Goal: Information Seeking & Learning: Learn about a topic

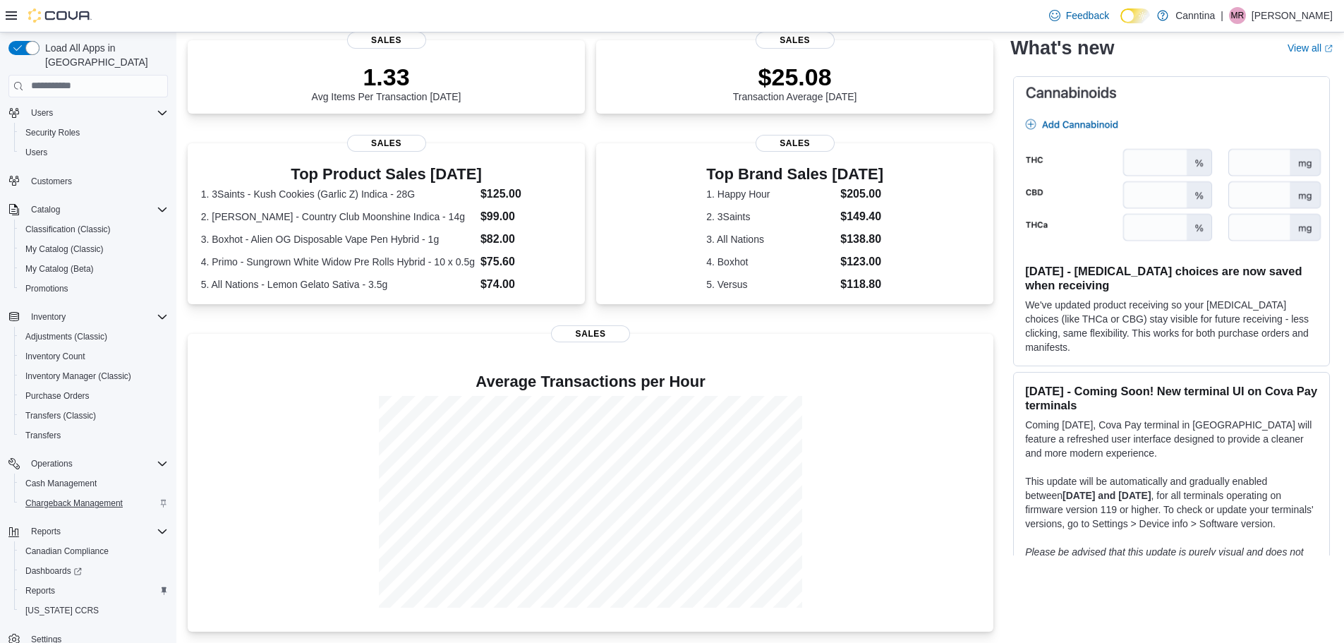
scroll to position [66, 0]
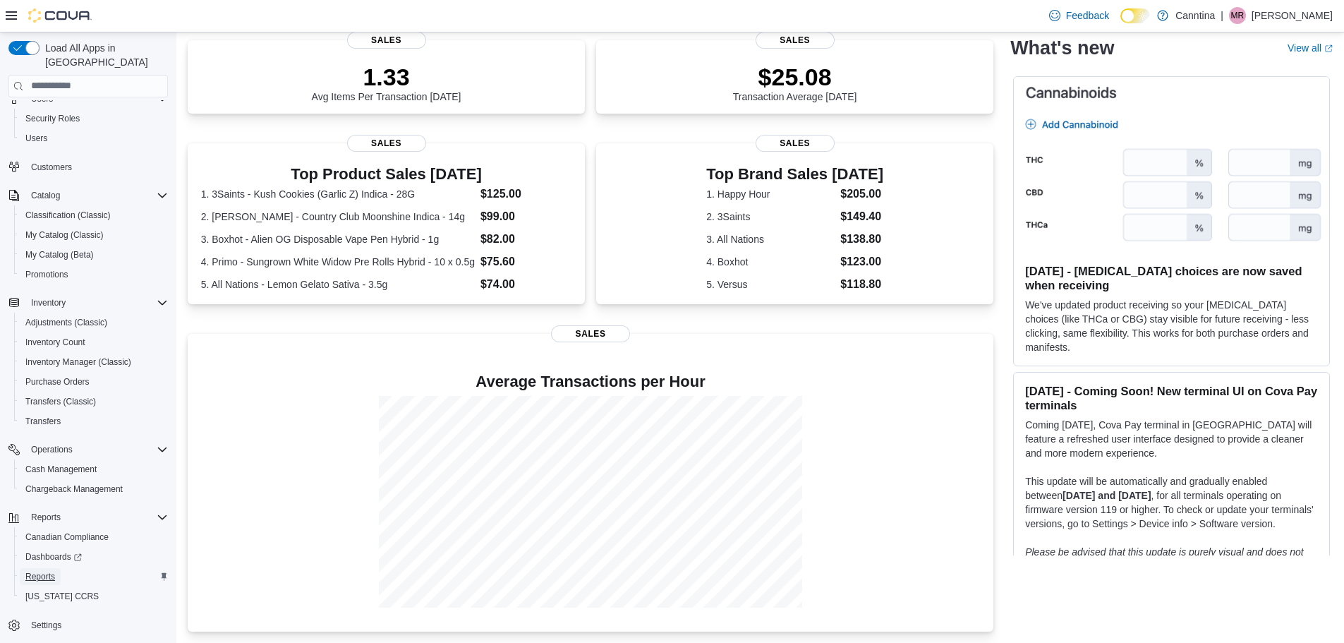
click at [48, 571] on span "Reports" at bounding box center [40, 576] width 30 height 11
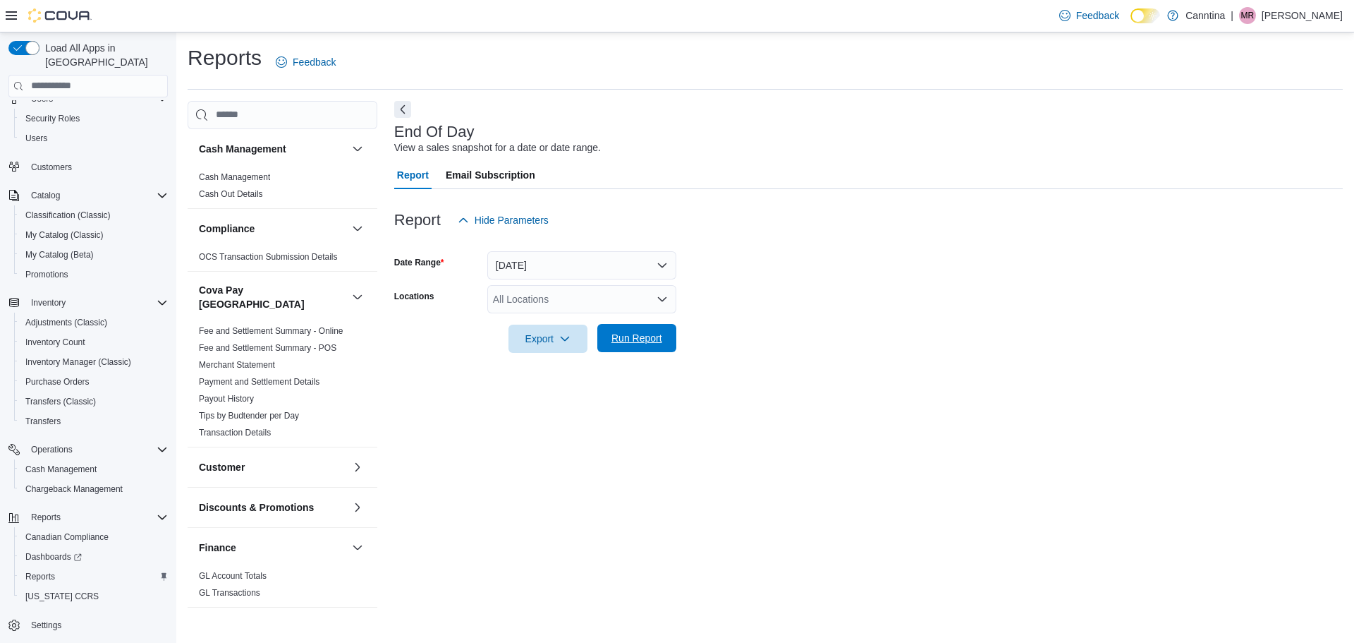
click at [636, 344] on span "Run Report" at bounding box center [637, 338] width 51 height 14
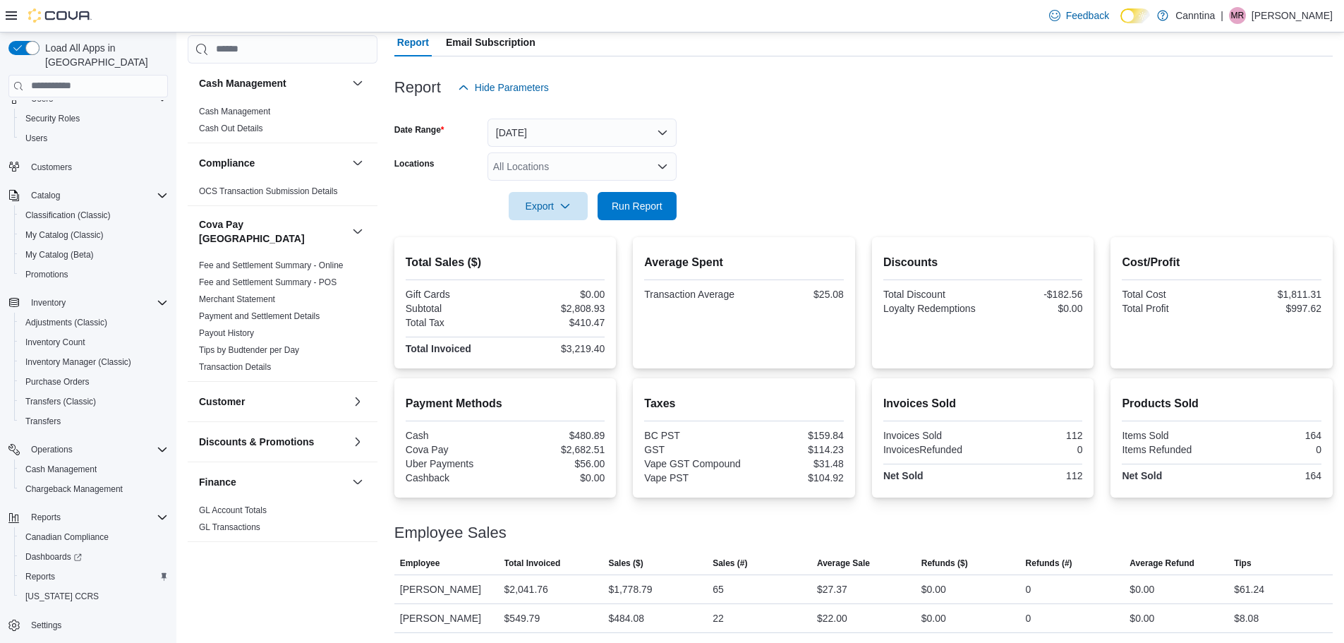
scroll to position [209, 0]
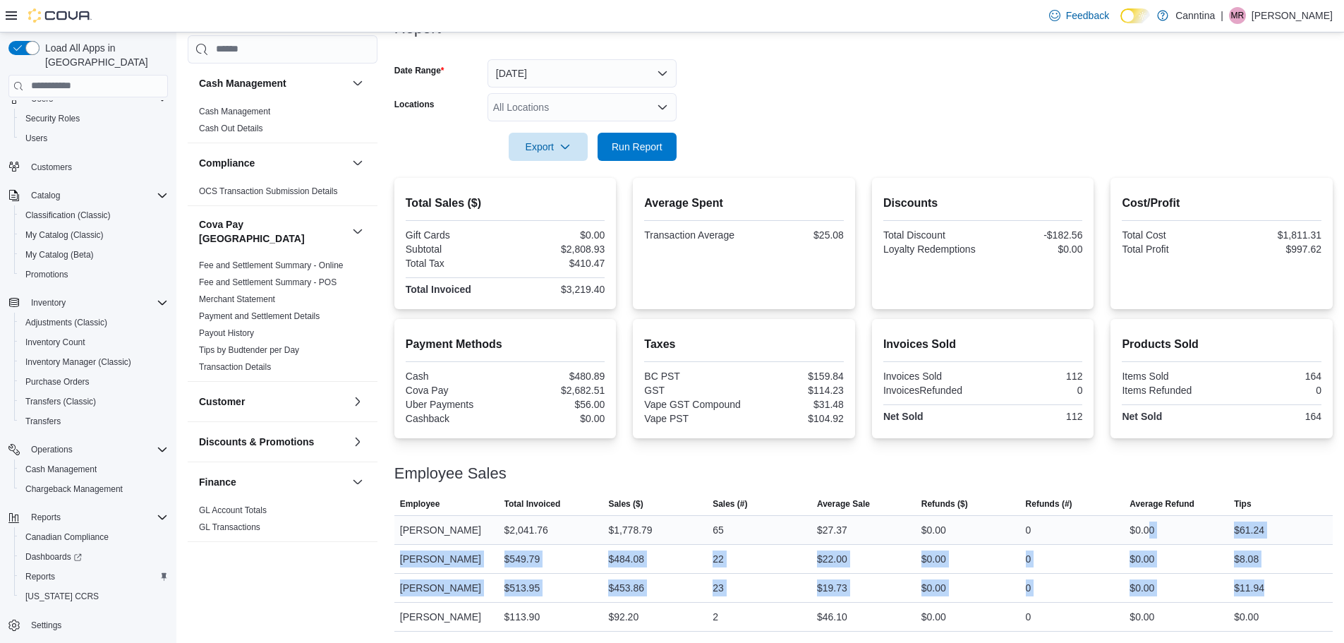
drag, startPoint x: 1215, startPoint y: 581, endPoint x: 1155, endPoint y: 499, distance: 102.0
click at [1155, 515] on tbody "Employee Matthew Reddy Total Invoiced $2,041.76 Sales ($) $1,778.79 Sales (#) 6…" at bounding box center [863, 573] width 938 height 116
click at [1327, 545] on div "$8.08" at bounding box center [1280, 559] width 104 height 28
drag, startPoint x: 1327, startPoint y: 545, endPoint x: 1172, endPoint y: 513, distance: 158.4
click at [1172, 515] on tbody "Employee Matthew Reddy Total Invoiced $2,041.76 Sales ($) $1,778.79 Sales (#) 6…" at bounding box center [863, 573] width 938 height 116
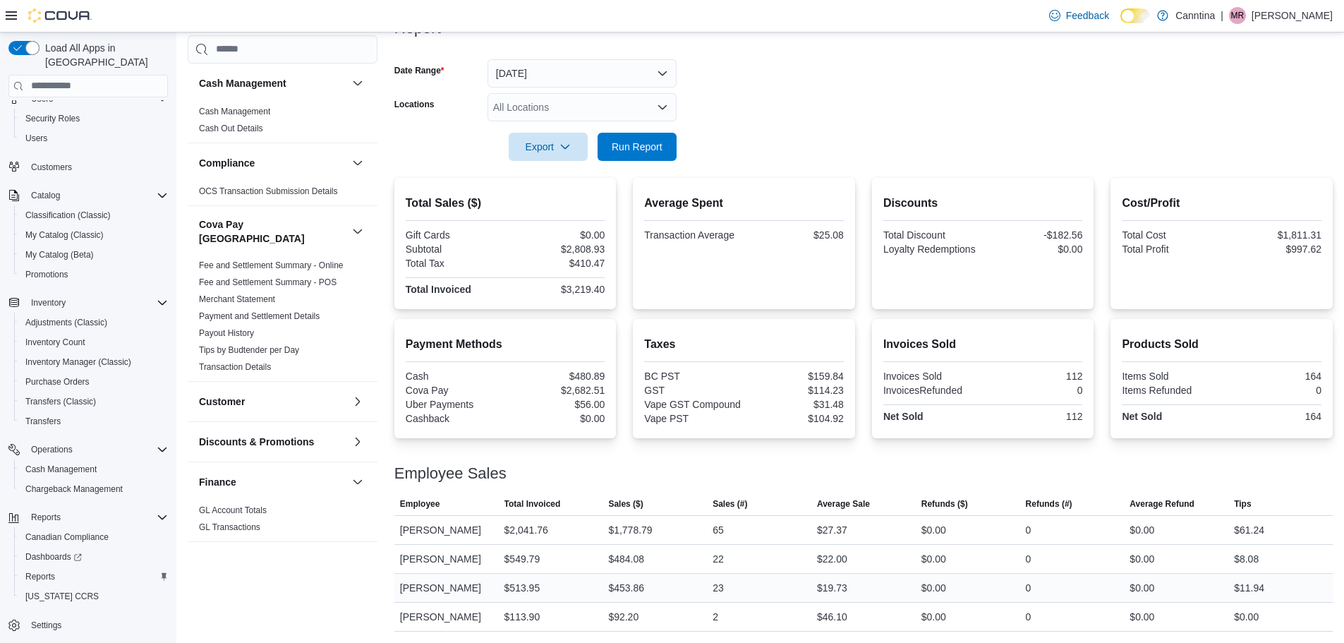
click at [1332, 588] on div "$11.94" at bounding box center [1280, 587] width 104 height 28
drag, startPoint x: 1271, startPoint y: 578, endPoint x: 1179, endPoint y: 578, distance: 92.4
click at [1179, 578] on tr "Employee Kenneth Roach Hasbun Total Invoiced $513.95 Sales ($) $453.86 Sales (#…" at bounding box center [863, 587] width 938 height 29
drag, startPoint x: 1258, startPoint y: 511, endPoint x: 1231, endPoint y: 518, distance: 28.4
click at [1231, 518] on tr "Employee Matthew Reddy Total Invoiced $2,041.76 Sales ($) $1,778.79 Sales (#) 6…" at bounding box center [863, 529] width 938 height 29
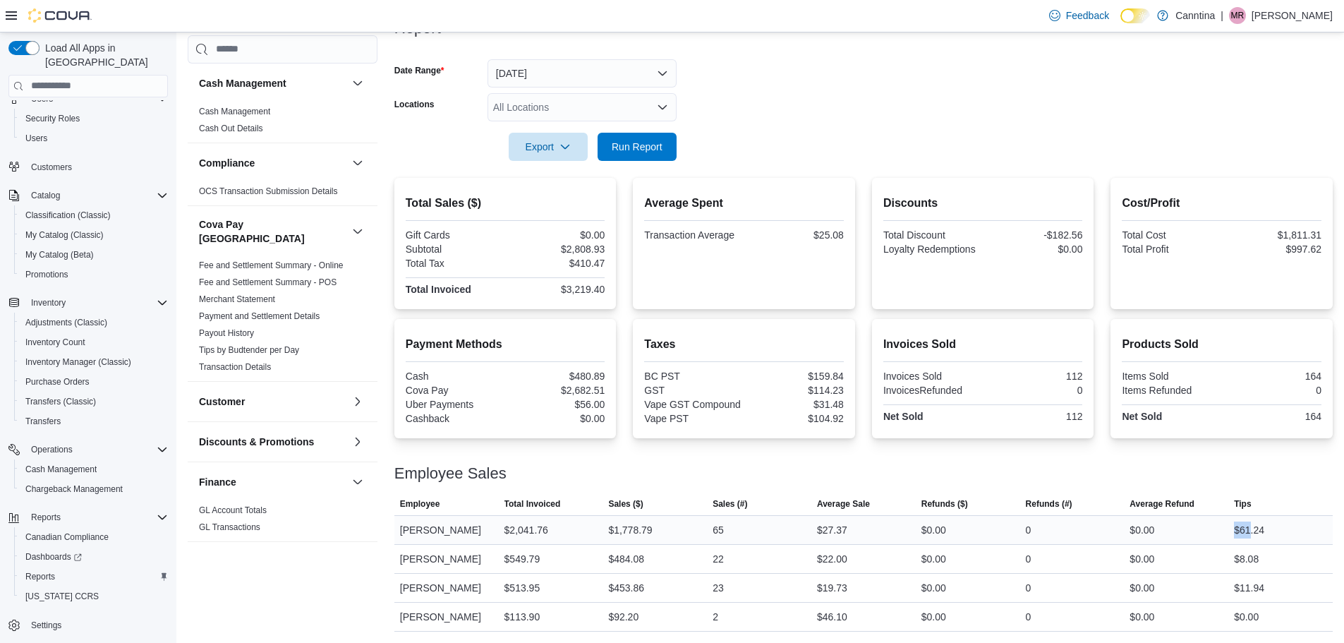
click at [1244, 521] on div "$61.24" at bounding box center [1249, 529] width 30 height 17
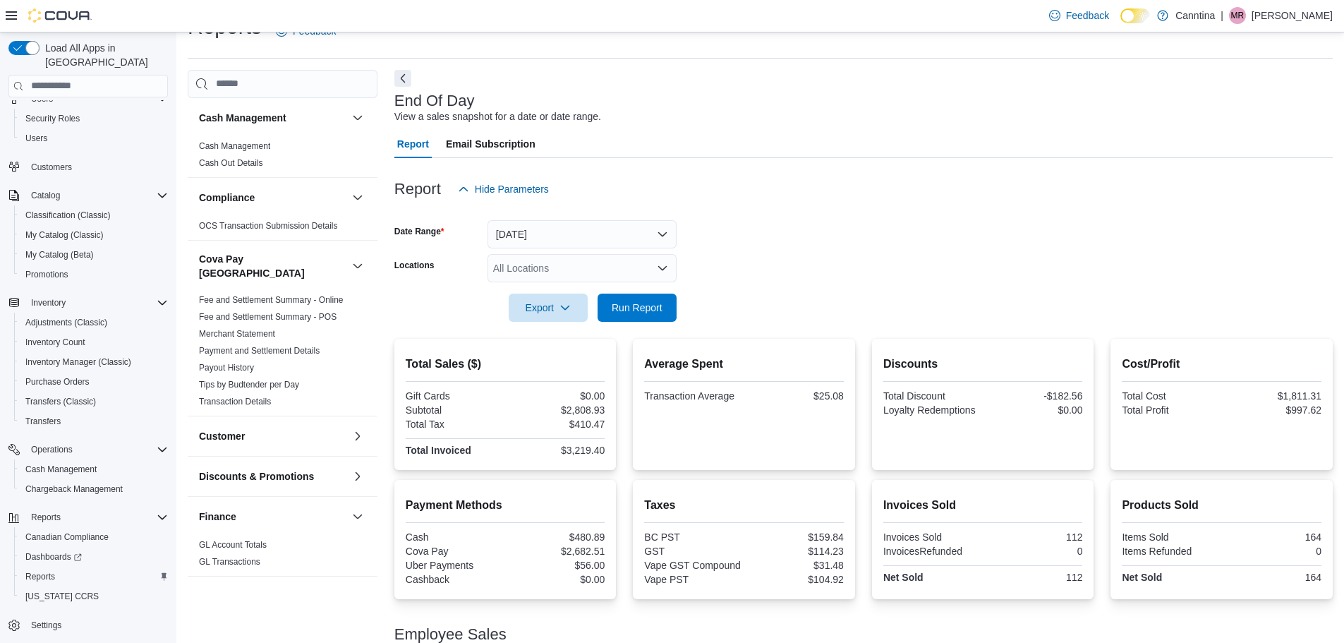
scroll to position [0, 0]
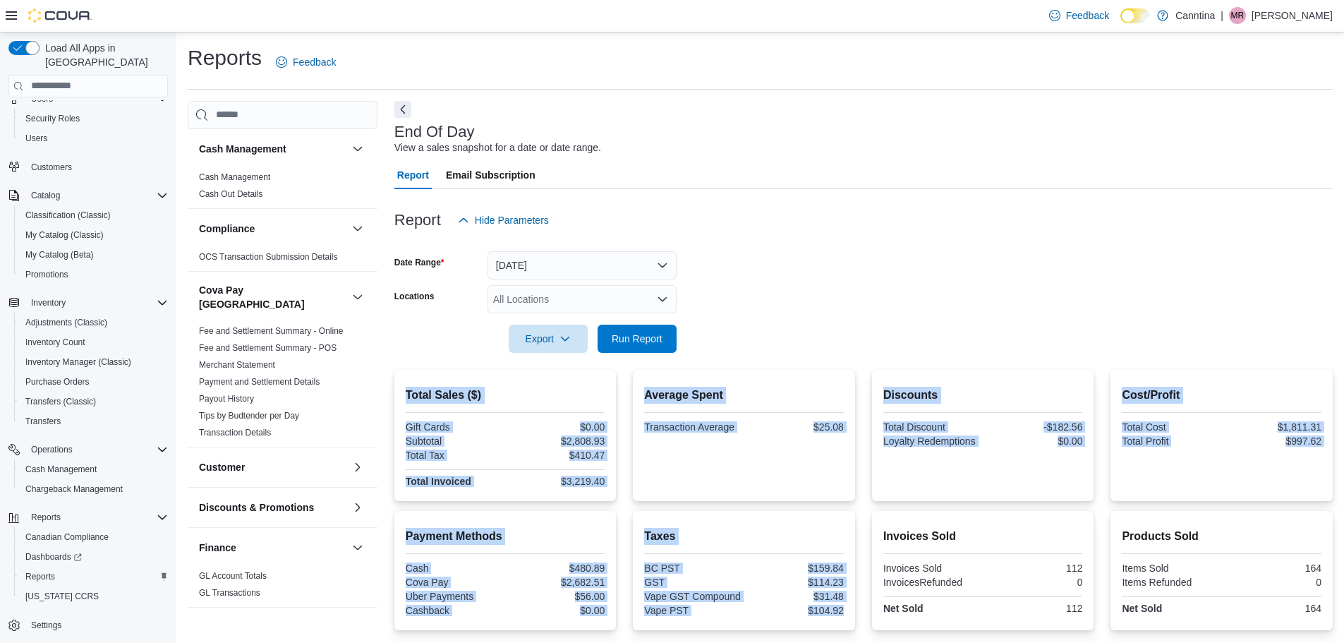
drag, startPoint x: 866, startPoint y: 616, endPoint x: 396, endPoint y: 386, distance: 523.0
click at [396, 386] on div "Total Sales ($) Gift Cards $0.00 Subtotal $2,808.93 Total Tax $410.47 Total Inv…" at bounding box center [863, 597] width 938 height 454
click at [406, 399] on h2 "Total Sales ($)" at bounding box center [506, 395] width 200 height 17
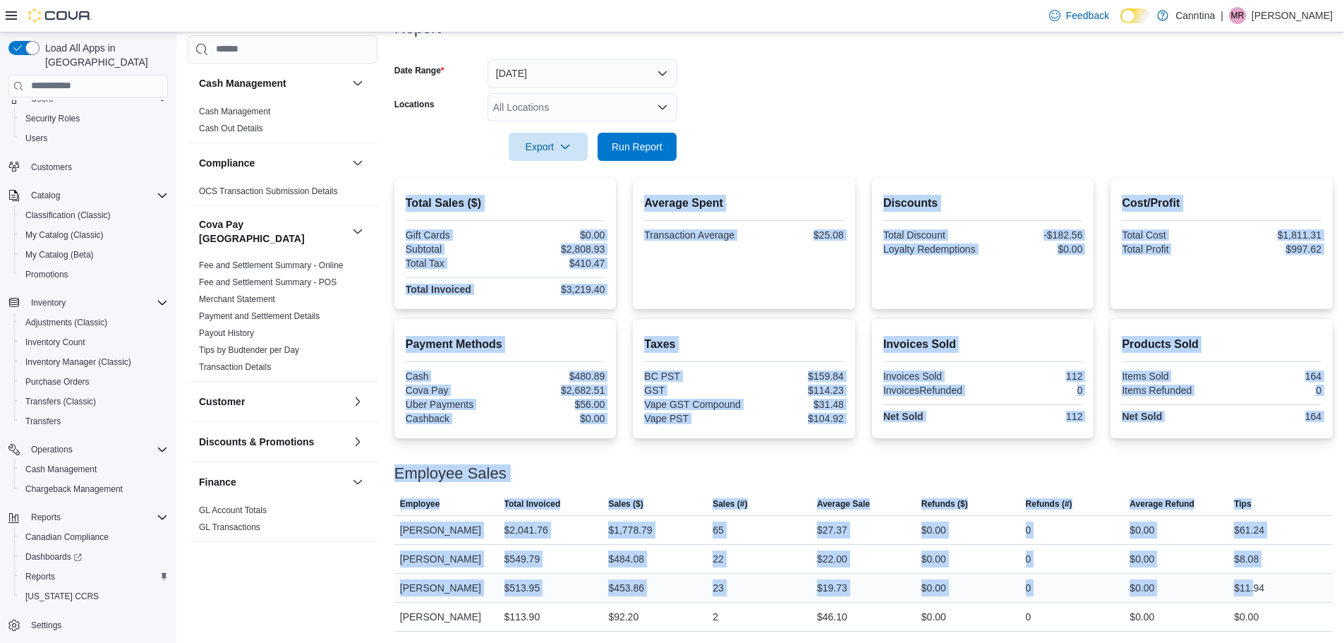
drag, startPoint x: 407, startPoint y: 397, endPoint x: 1263, endPoint y: 561, distance: 871.2
click at [1263, 561] on div "Total Sales ($) Gift Cards $0.00 Subtotal $2,808.93 Total Tax $410.47 Total Inv…" at bounding box center [863, 405] width 938 height 454
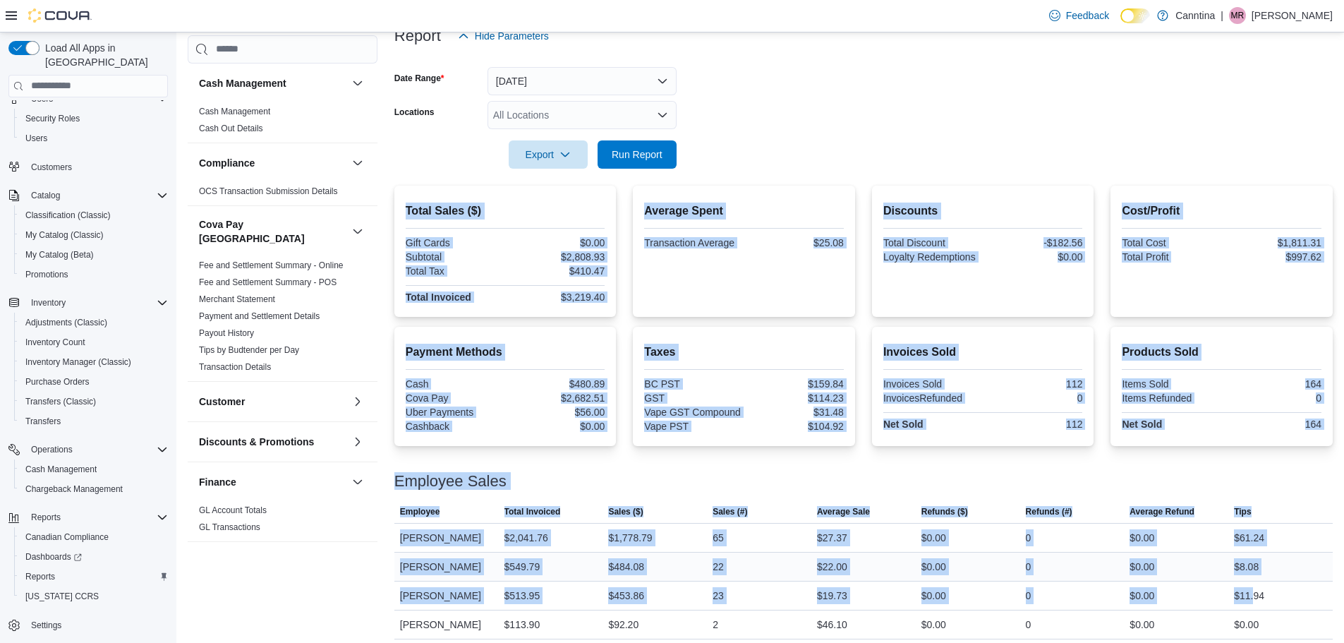
scroll to position [209, 0]
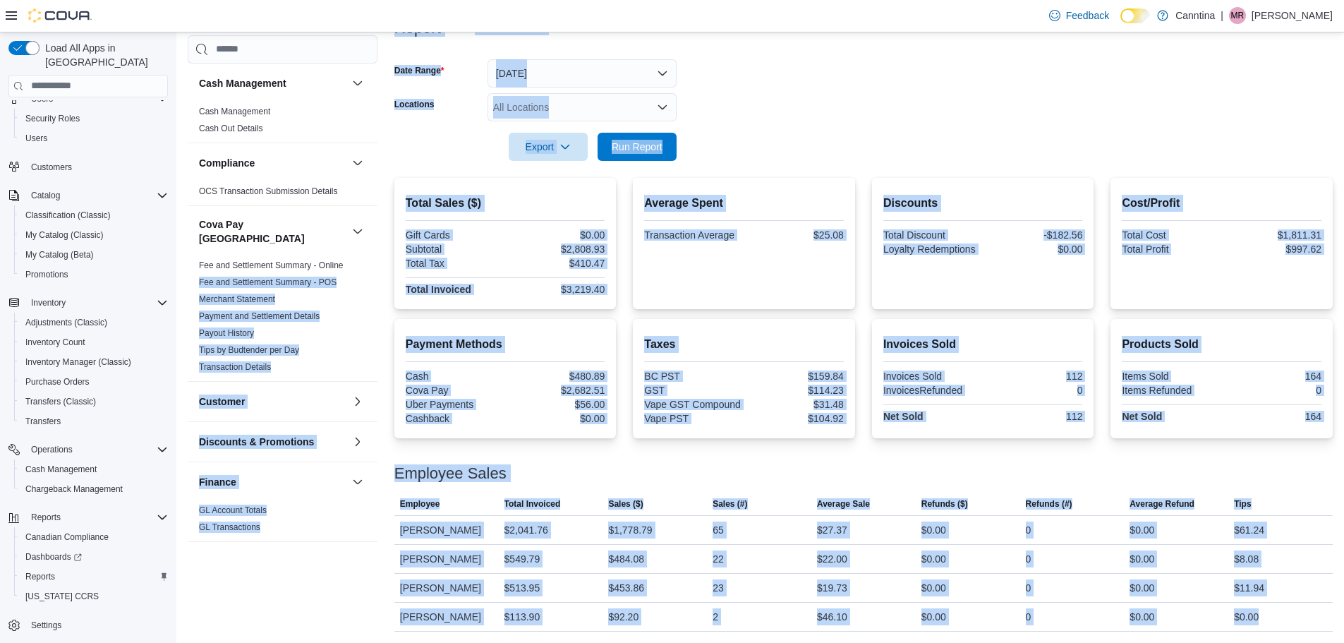
drag, startPoint x: 1282, startPoint y: 609, endPoint x: 379, endPoint y: 102, distance: 1035.2
click at [379, 102] on div "Cash Management Cash Management Cash Out Details Compliance OCS Transaction Sub…" at bounding box center [760, 270] width 1145 height 722
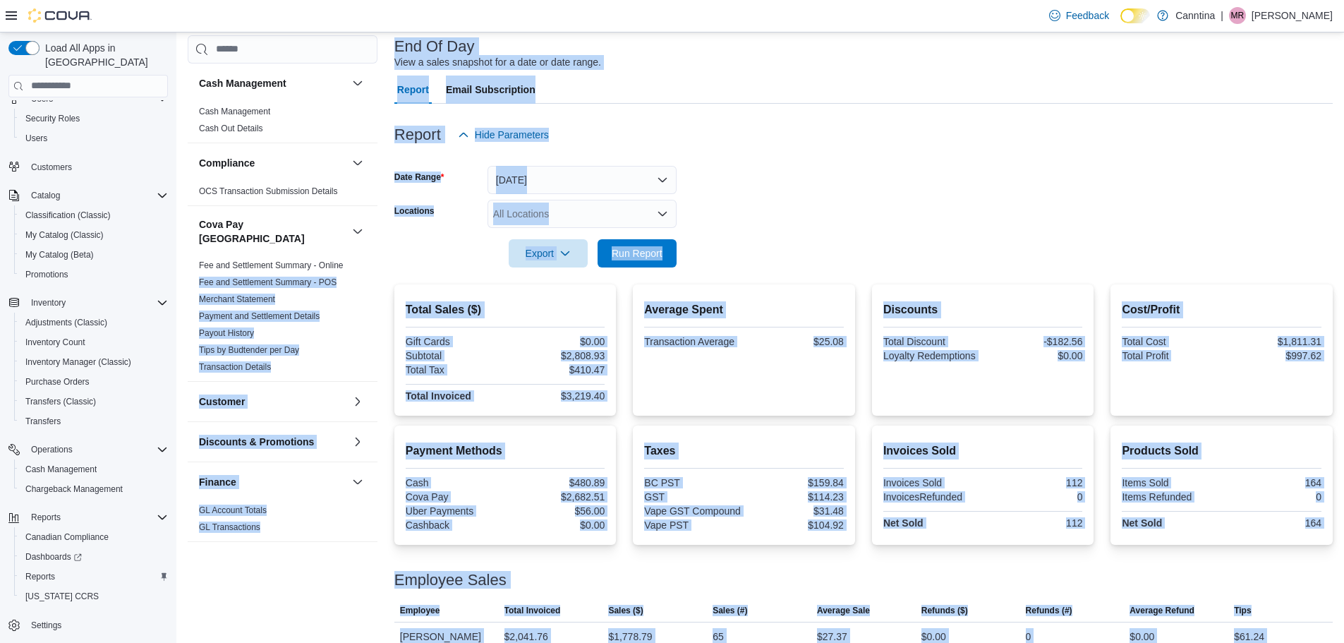
scroll to position [0, 0]
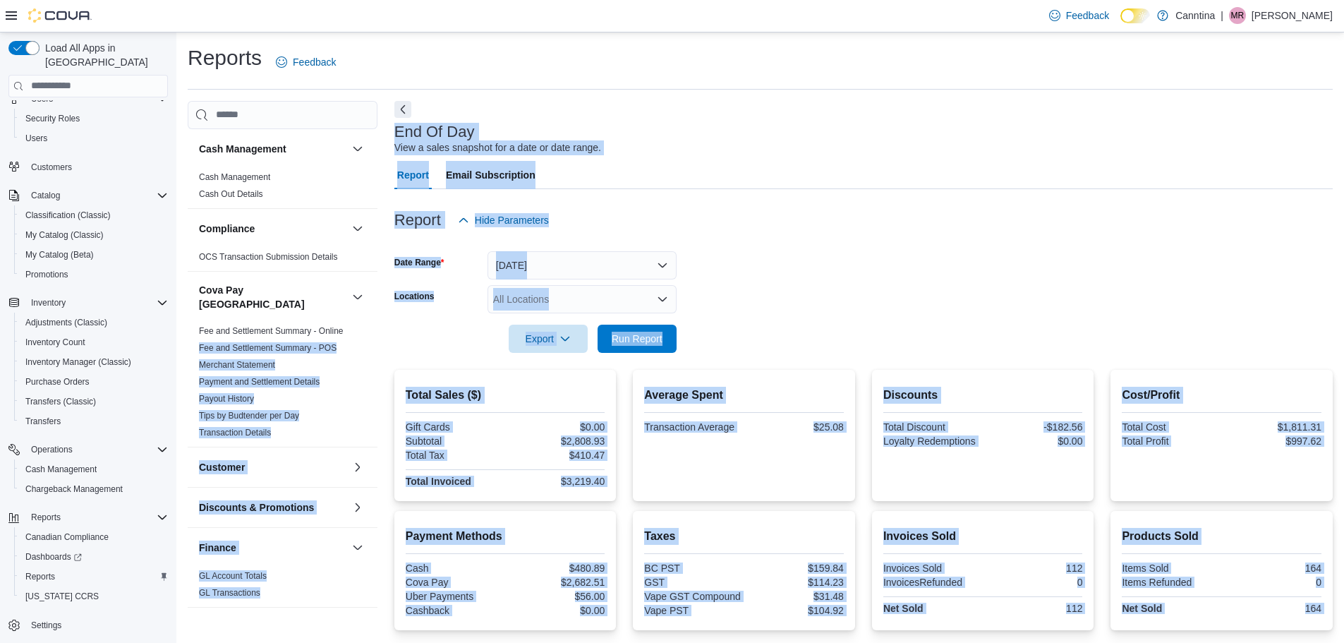
click at [1265, 437] on div "$997.62" at bounding box center [1272, 440] width 97 height 11
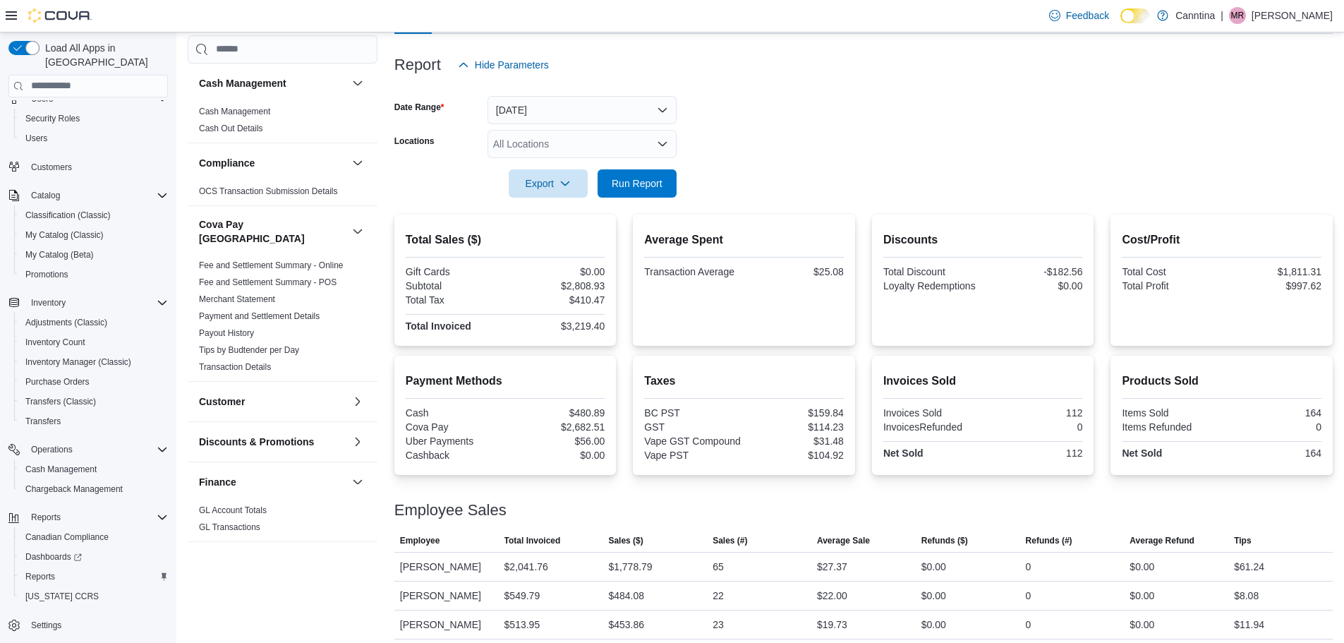
scroll to position [209, 0]
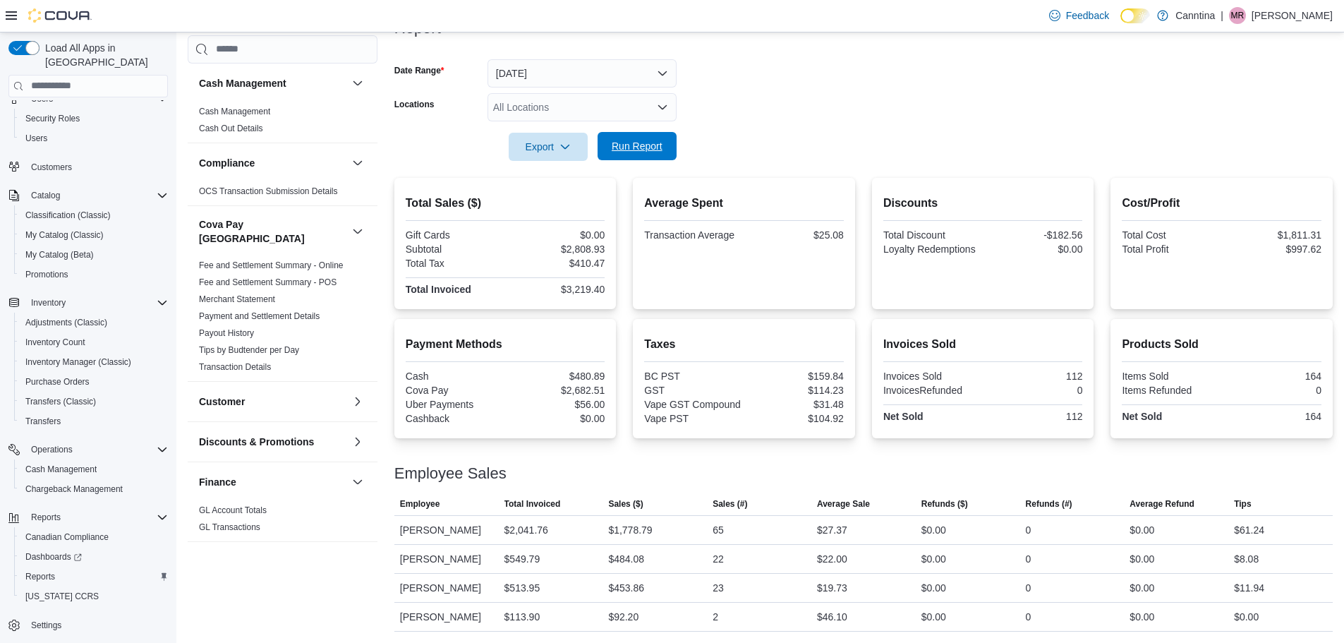
click at [598, 132] on button "Run Report" at bounding box center [636, 146] width 79 height 28
click at [647, 139] on span "Run Report" at bounding box center [637, 146] width 51 height 14
click at [612, 139] on span "Run Report" at bounding box center [637, 146] width 51 height 14
